Goal: Navigation & Orientation: Find specific page/section

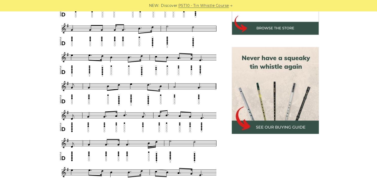
scroll to position [127, 0]
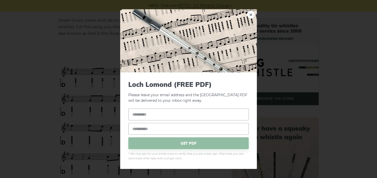
drag, startPoint x: 94, startPoint y: 86, endPoint x: 76, endPoint y: 81, distance: 19.1
click at [75, 83] on div "× [GEOGRAPHIC_DATA] (FREE PDF) Please leave your email address and the [GEOGRAP…" at bounding box center [188, 89] width 377 height 178
click at [250, 16] on link "×" at bounding box center [251, 15] width 8 height 8
drag, startPoint x: 281, startPoint y: 103, endPoint x: 270, endPoint y: 84, distance: 22.1
click at [281, 103] on div "× [GEOGRAPHIC_DATA] (FREE PDF) Please leave your email address and the [GEOGRAP…" at bounding box center [188, 89] width 377 height 178
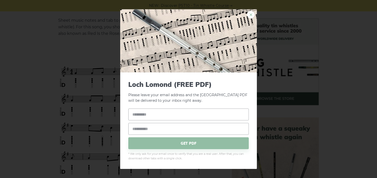
click at [251, 14] on link "×" at bounding box center [251, 15] width 8 height 8
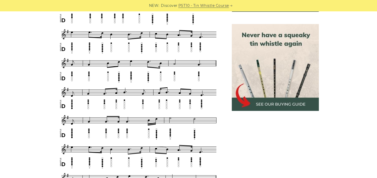
scroll to position [202, 0]
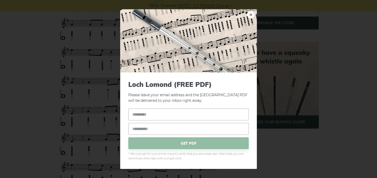
drag, startPoint x: 94, startPoint y: 35, endPoint x: 76, endPoint y: 30, distance: 19.0
click at [76, 30] on div "× [GEOGRAPHIC_DATA] (FREE PDF) Please leave your email address and the [GEOGRAP…" at bounding box center [188, 89] width 377 height 178
click at [252, 14] on link "×" at bounding box center [251, 15] width 8 height 8
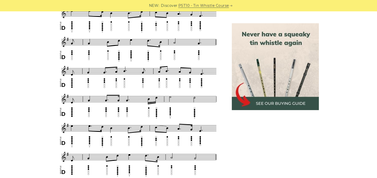
scroll to position [278, 0]
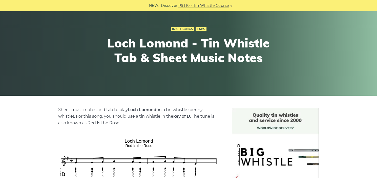
scroll to position [101, 0]
